Goal: Task Accomplishment & Management: Manage account settings

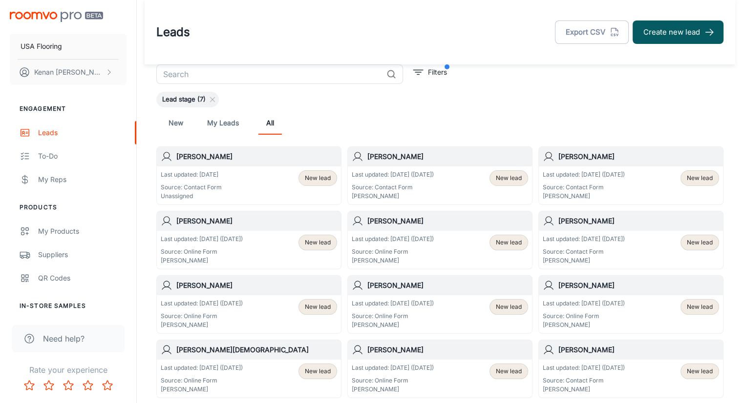
scroll to position [49, 0]
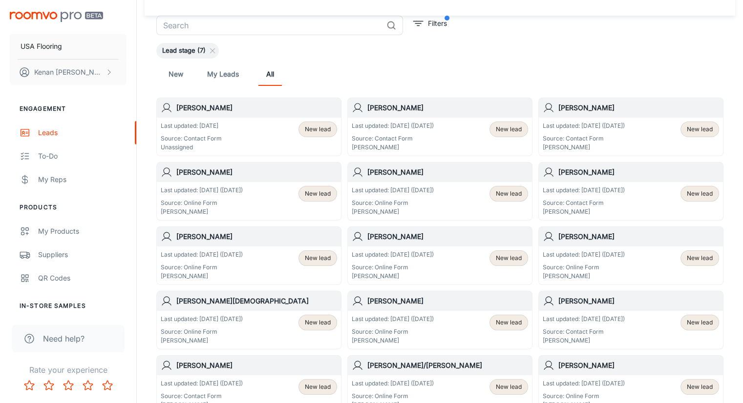
click at [213, 135] on p "Source: Contact Form" at bounding box center [191, 138] width 61 height 9
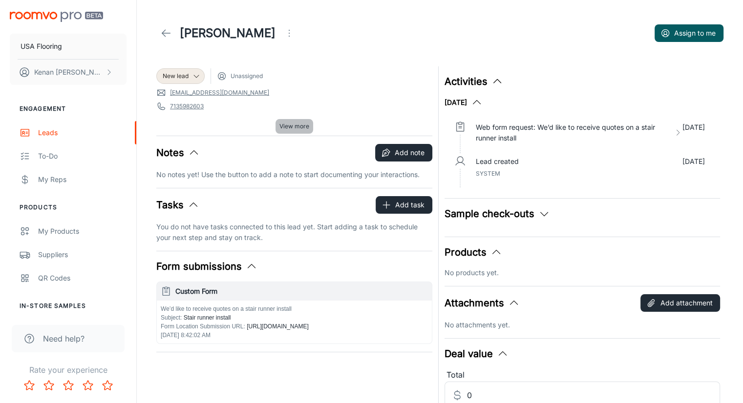
click at [297, 124] on span "View more" at bounding box center [294, 126] width 30 height 9
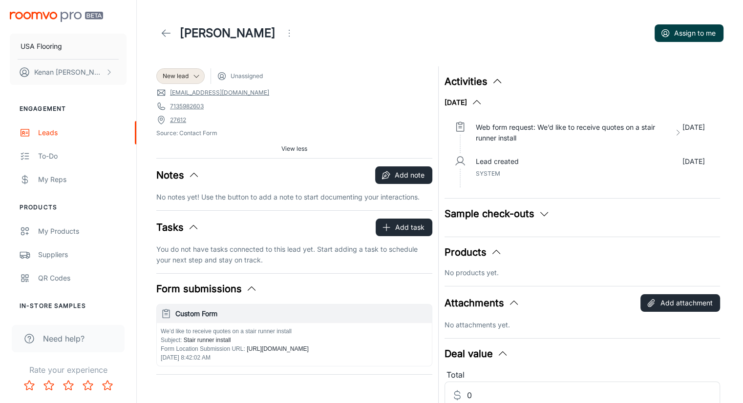
click at [681, 32] on button "Assign to me" at bounding box center [688, 33] width 69 height 18
click at [543, 45] on div "[PERSON_NAME] Assign to me" at bounding box center [439, 33] width 567 height 27
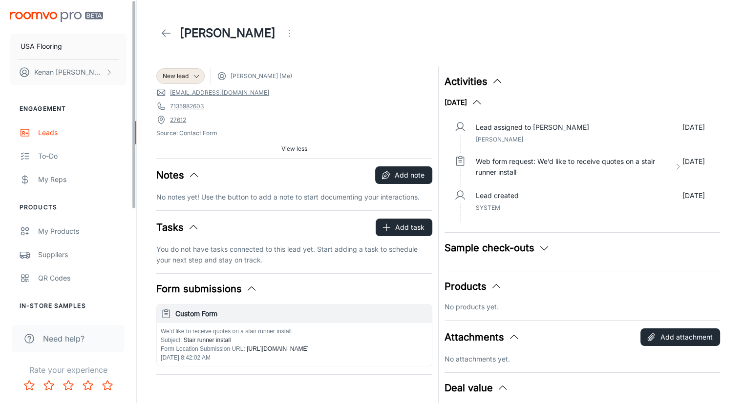
click at [167, 29] on icon at bounding box center [166, 33] width 12 height 12
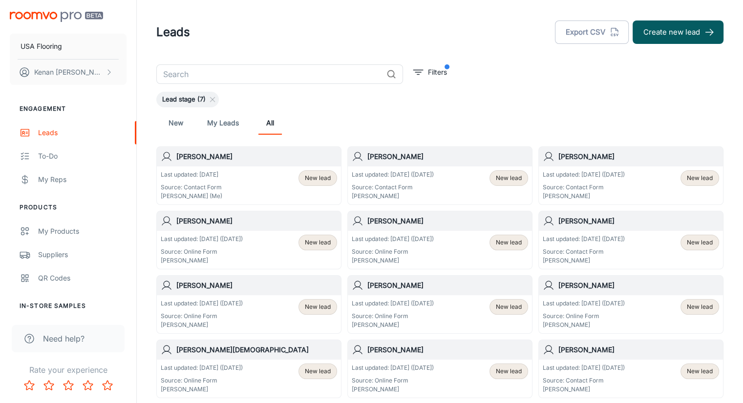
click at [337, 125] on div "New My Leads All" at bounding box center [439, 122] width 551 height 23
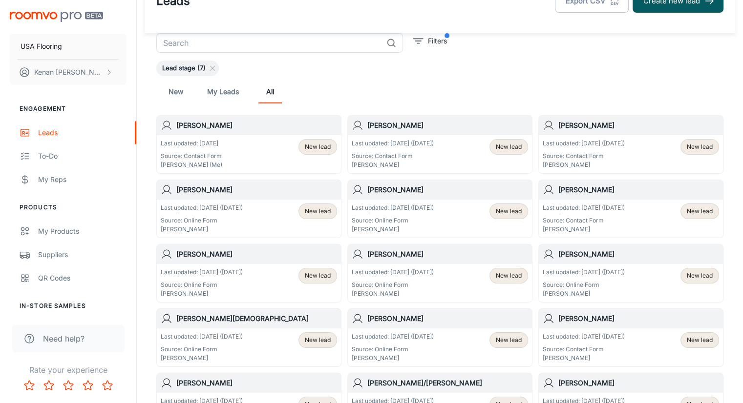
scroll to position [49, 0]
